Goal: Task Accomplishment & Management: Manage account settings

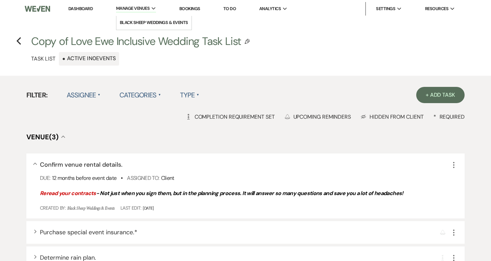
click at [141, 6] on span "Manage Venues" at bounding box center [133, 8] width 34 height 7
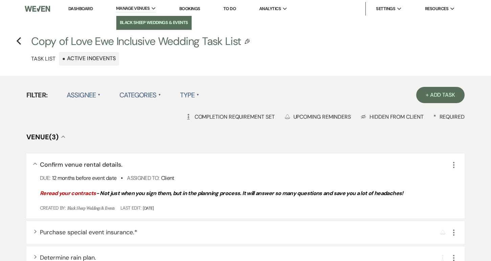
click at [137, 20] on li "Black Sheep Weddings & Events" at bounding box center [154, 22] width 68 height 7
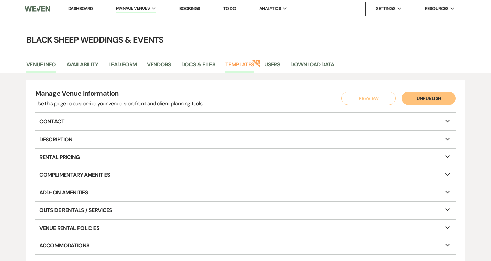
click at [246, 62] on link "Templates" at bounding box center [239, 66] width 29 height 13
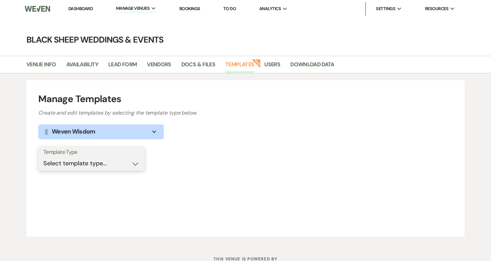
click at [132, 167] on select "Select template type... Task List Message Templates Payment Plan Inventory Item…" at bounding box center [91, 163] width 96 height 13
select select "Message Templates"
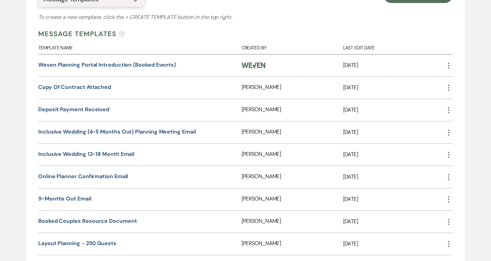
scroll to position [167, 0]
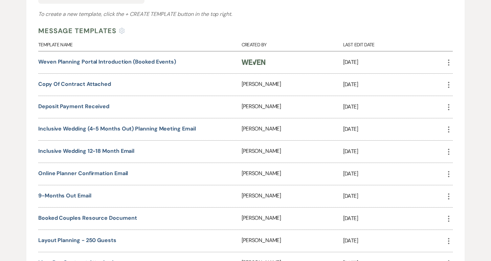
click at [203, 62] on div "Weven Planning Portal Introduction (Booked Events)" at bounding box center [139, 62] width 203 height 22
click at [423, 87] on p "Dec 27, 2024" at bounding box center [394, 84] width 102 height 9
click at [450, 83] on icon "More" at bounding box center [449, 85] width 8 height 8
click at [105, 83] on link "Copy of Contract Attached" at bounding box center [74, 84] width 73 height 7
click at [82, 83] on link "Copy of Contract Attached" at bounding box center [74, 84] width 73 height 7
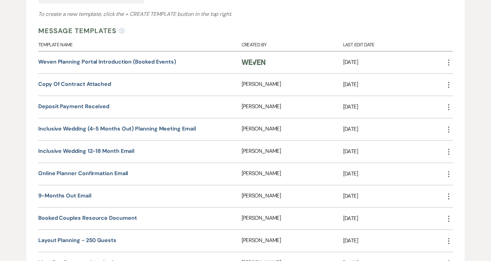
scroll to position [0, 0]
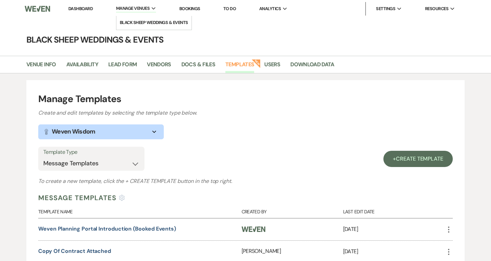
click at [155, 9] on icon "Expand" at bounding box center [154, 8] width 4 height 3
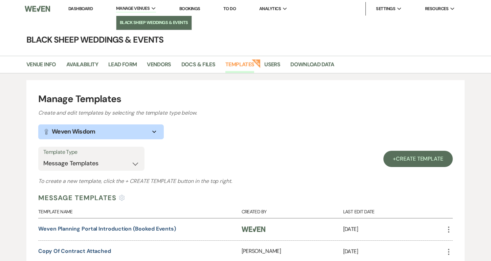
click at [153, 18] on link "Black Sheep Weddings & Events" at bounding box center [153, 23] width 75 height 14
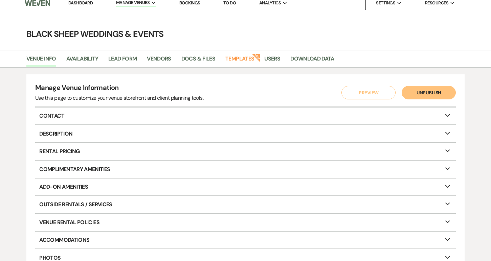
scroll to position [12, 0]
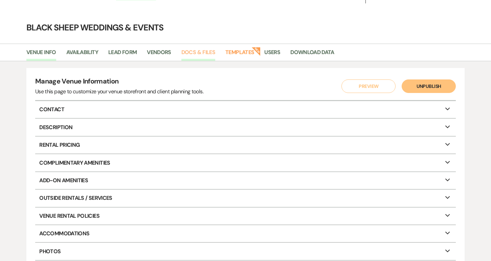
click at [205, 55] on link "Docs & Files" at bounding box center [198, 54] width 34 height 13
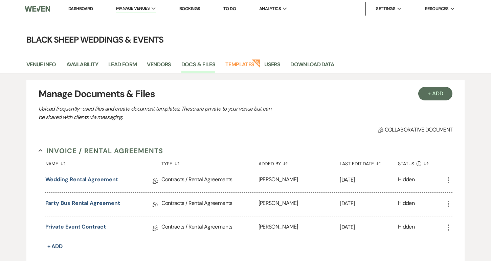
click at [448, 180] on icon "More" at bounding box center [449, 180] width 8 height 8
click at [72, 177] on link "Wedding Rental Agreement" at bounding box center [81, 181] width 73 height 10
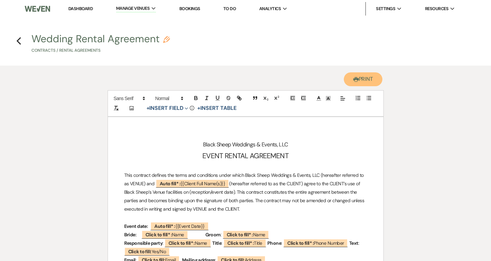
click at [354, 81] on icon "Printer" at bounding box center [355, 79] width 5 height 5
click at [370, 83] on button "Printer Print" at bounding box center [363, 79] width 39 height 14
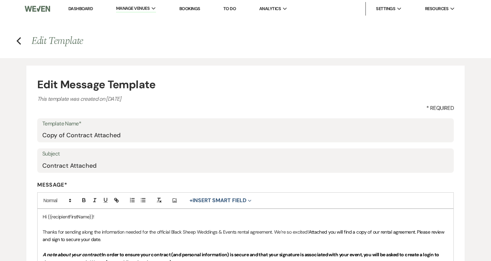
click at [15, 40] on h4 "Previous Edit Template" at bounding box center [246, 41] width 488 height 14
click at [20, 39] on icon "Previous" at bounding box center [18, 41] width 5 height 8
click at [18, 39] on icon "Previous" at bounding box center [18, 41] width 5 height 8
